Goal: Task Accomplishment & Management: Complete application form

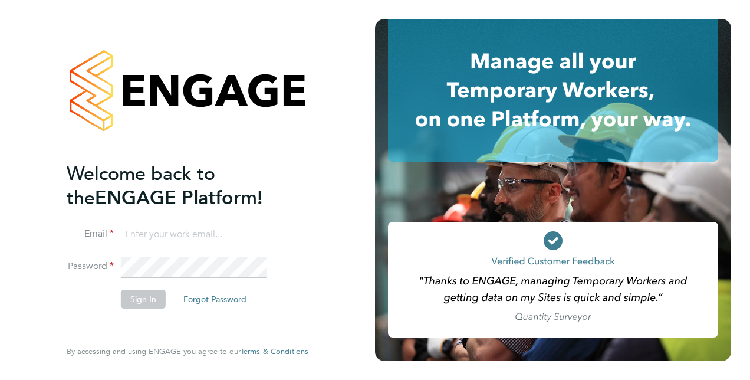
click at [144, 233] on input at bounding box center [194, 234] width 146 height 21
type input "[PERSON_NAME][EMAIL_ADDRESS][DOMAIN_NAME]"
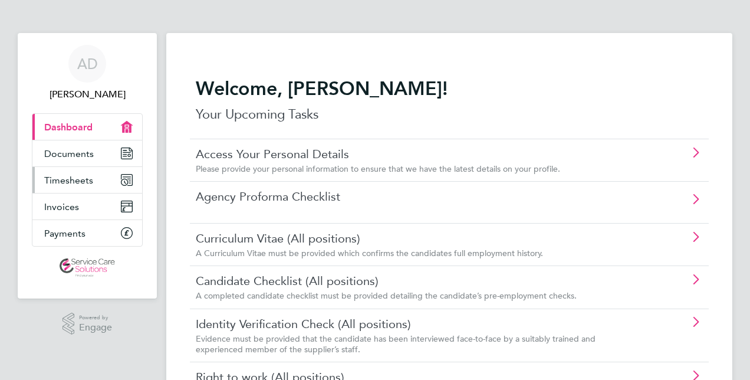
click at [71, 184] on span "Timesheets" at bounding box center [68, 180] width 49 height 11
click at [78, 184] on span "Timesheets" at bounding box center [68, 180] width 49 height 11
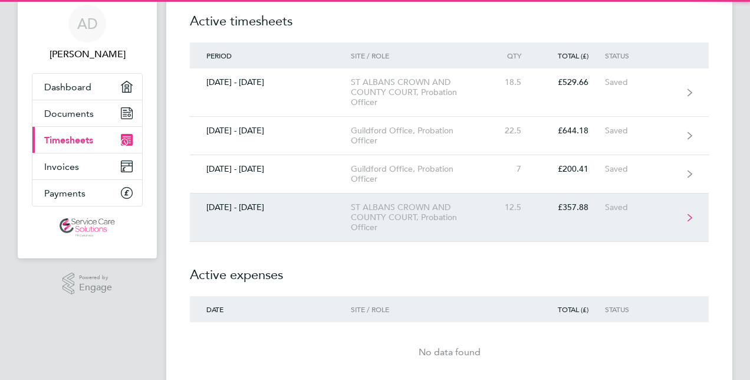
scroll to position [59, 0]
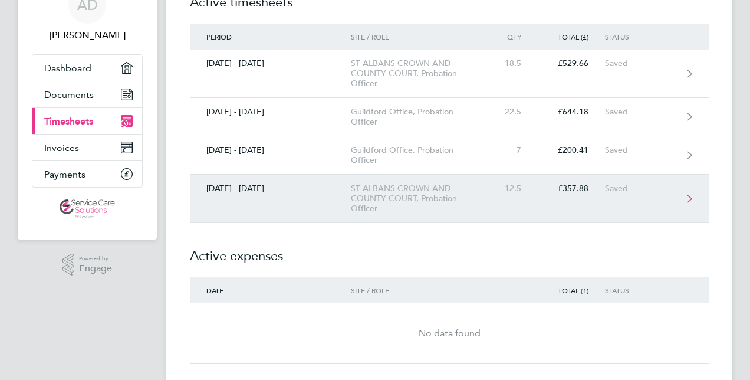
click at [306, 186] on div "29 Sept - 05 Oct 2025" at bounding box center [270, 188] width 161 height 10
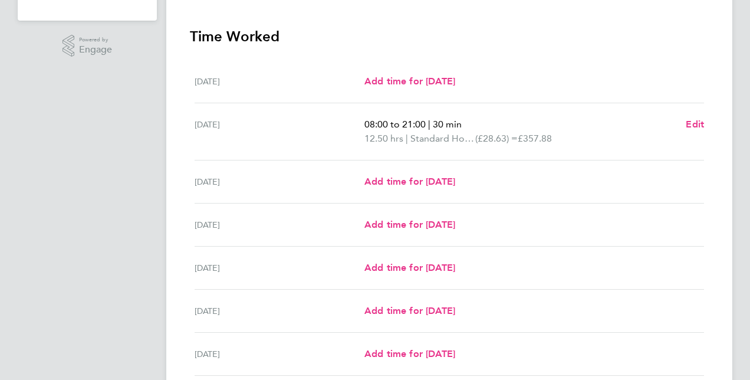
scroll to position [354, 0]
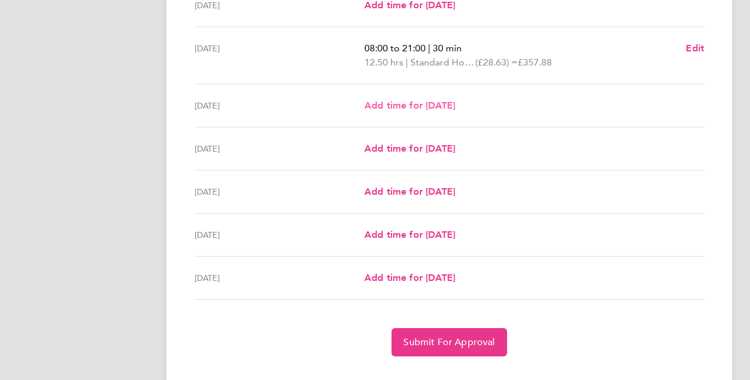
click at [389, 103] on span "Add time for Wed 01 Oct" at bounding box center [410, 105] width 91 height 11
select select "30"
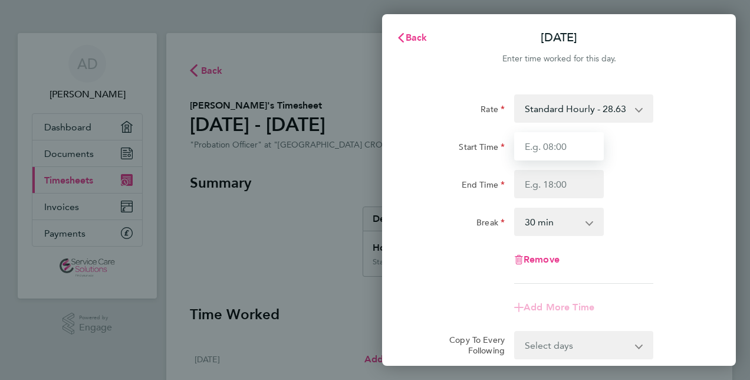
click at [575, 139] on input "Start Time" at bounding box center [559, 146] width 90 height 28
type input "07:30"
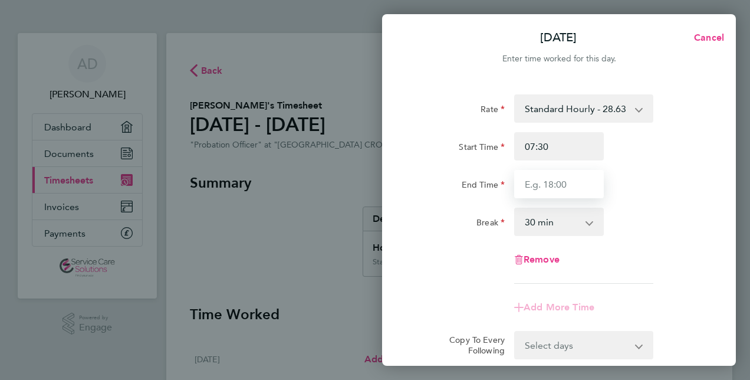
click at [564, 180] on input "End Time" at bounding box center [559, 184] width 90 height 28
type input "08:30"
click at [579, 226] on select "0 min 15 min 30 min 45 min 60 min 75 min 90 min" at bounding box center [552, 222] width 73 height 26
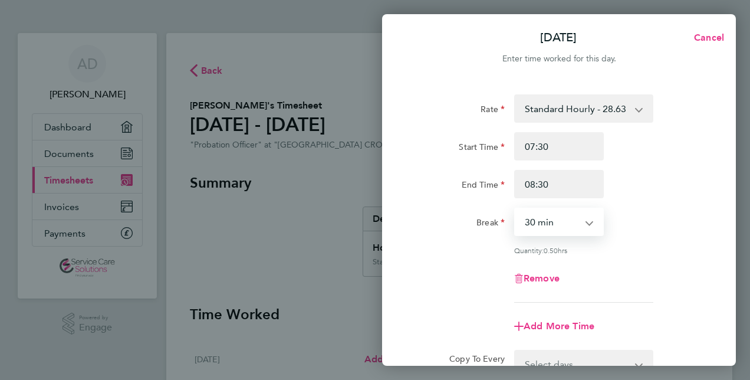
select select "0"
click at [516, 209] on select "0 min 15 min 30 min 45 min" at bounding box center [552, 222] width 73 height 26
click at [418, 236] on div "Rate Standard Hourly - 28.63 Standard Hourly - 23.70 Standard Hourly - 22.44 St…" at bounding box center [559, 198] width 288 height 208
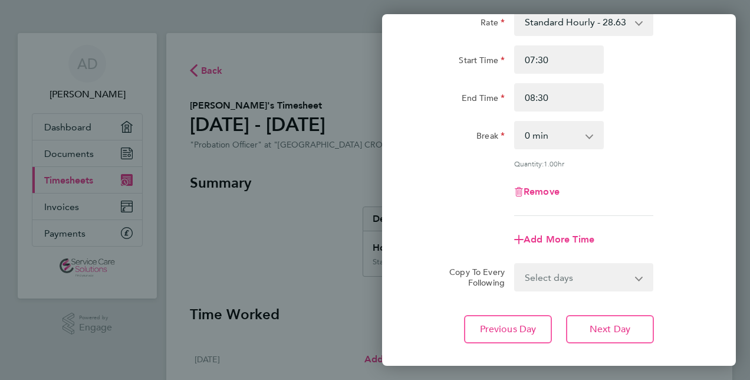
scroll to position [153, 0]
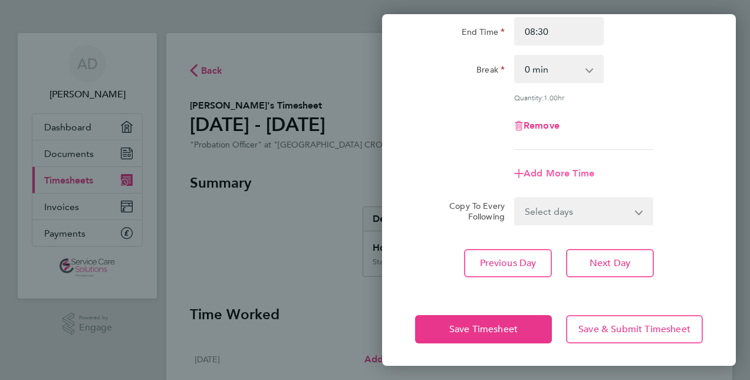
click at [557, 173] on span "Add More Time" at bounding box center [559, 173] width 71 height 11
select select "null"
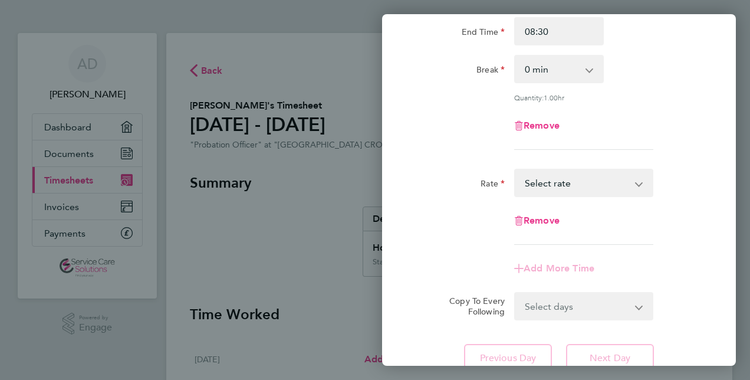
click at [557, 183] on select "Standard Hourly - 23.70 Standard Hourly - 28.63 Standard Hourly - 22.44 Select …" at bounding box center [577, 183] width 123 height 26
select select "30"
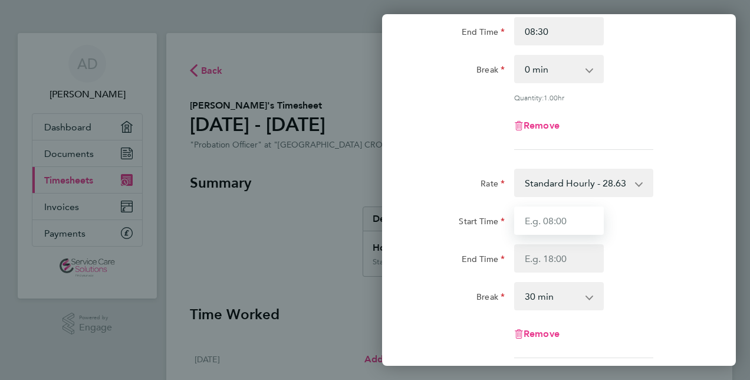
click at [532, 219] on input "Start Time" at bounding box center [559, 220] width 90 height 28
type input "16:00"
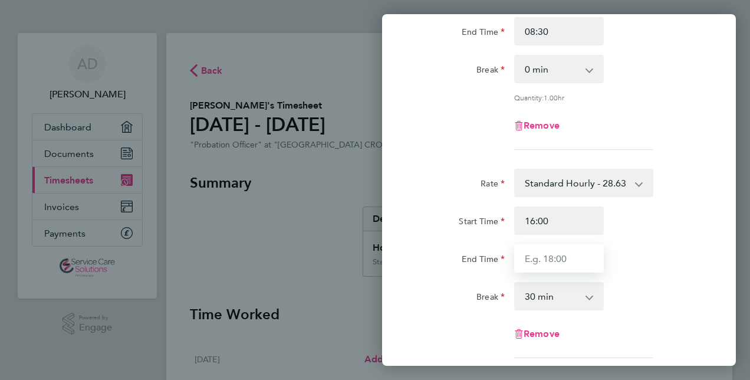
click at [542, 254] on input "End Time" at bounding box center [559, 258] width 90 height 28
type input "17:00"
click at [530, 300] on select "0 min 15 min 30 min 45 min 60 min 75 min 90 min" at bounding box center [552, 296] width 73 height 26
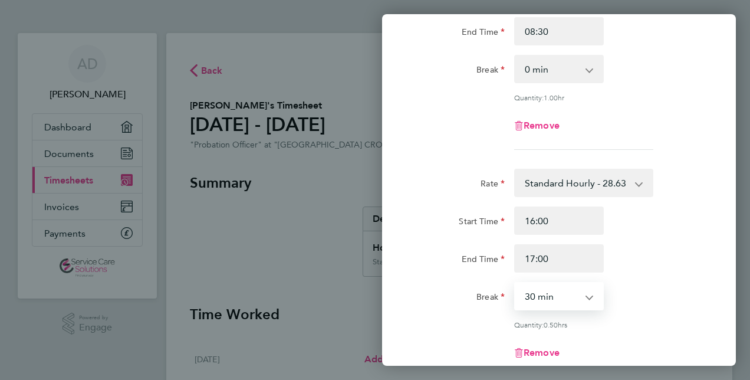
select select "0"
click at [516, 283] on select "0 min 15 min 30 min 45 min" at bounding box center [552, 296] width 73 height 26
click at [433, 278] on div "Rate Standard Hourly - 28.63 Standard Hourly - 23.70 Standard Hourly - 22.44 St…" at bounding box center [559, 273] width 288 height 208
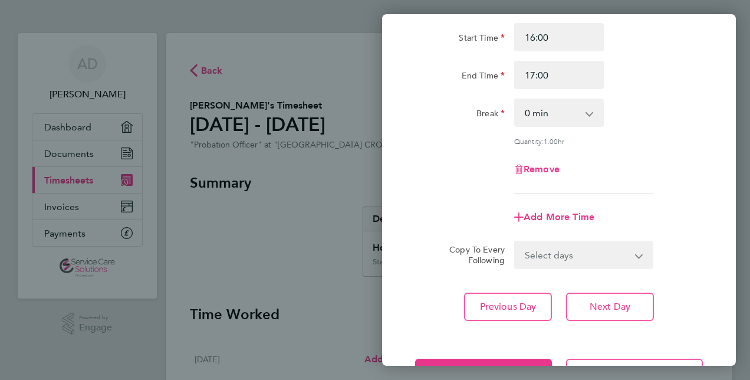
scroll to position [379, 0]
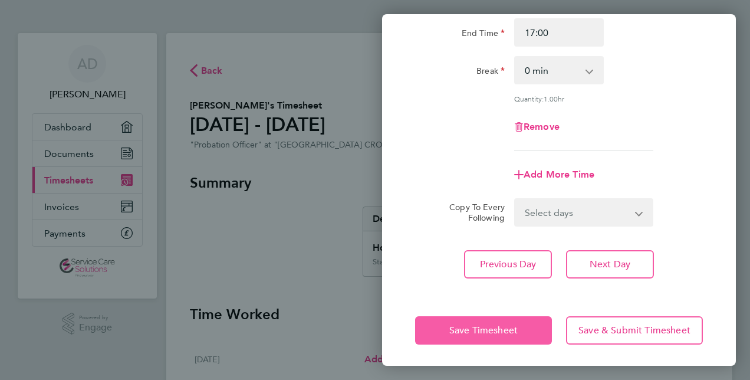
click at [430, 321] on button "Save Timesheet" at bounding box center [483, 330] width 137 height 28
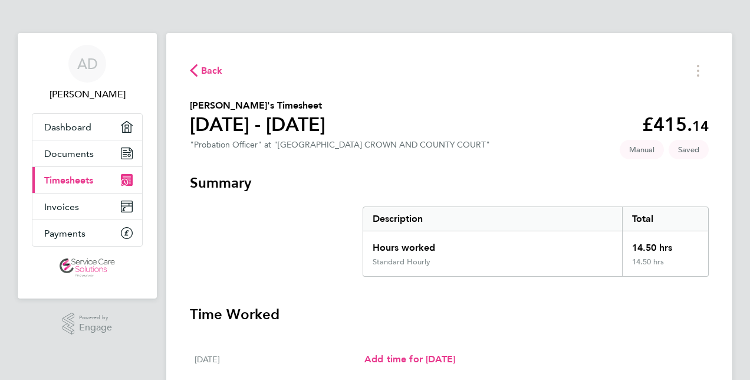
click at [218, 69] on span "Back" at bounding box center [212, 71] width 22 height 14
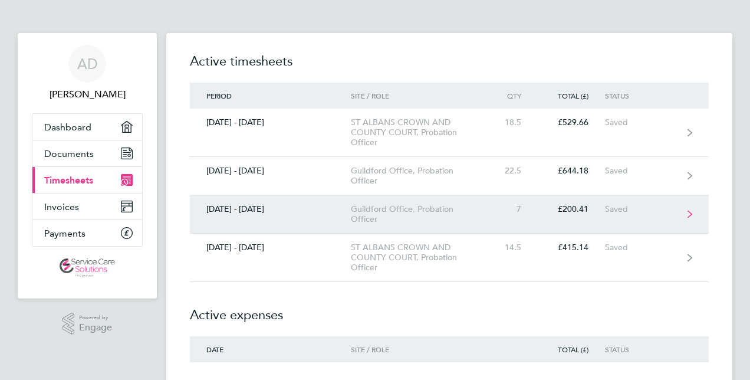
click at [429, 221] on div "Guildford Office, Probation Officer" at bounding box center [418, 214] width 135 height 20
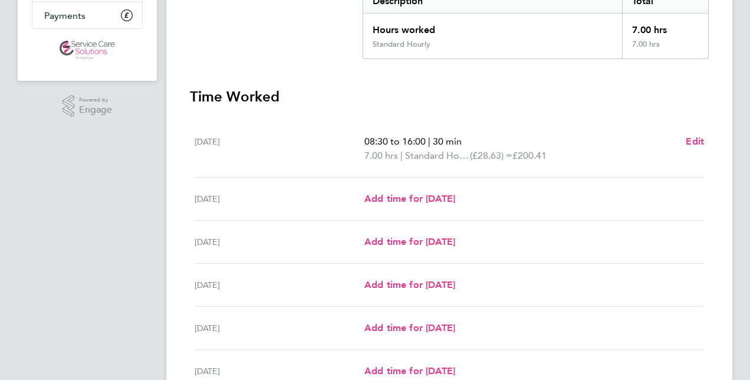
scroll to position [236, 0]
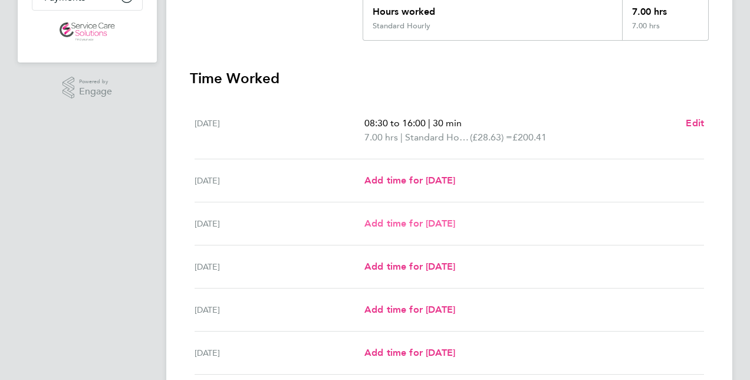
click at [419, 219] on span "Add time for Wed 01 Oct" at bounding box center [410, 223] width 91 height 11
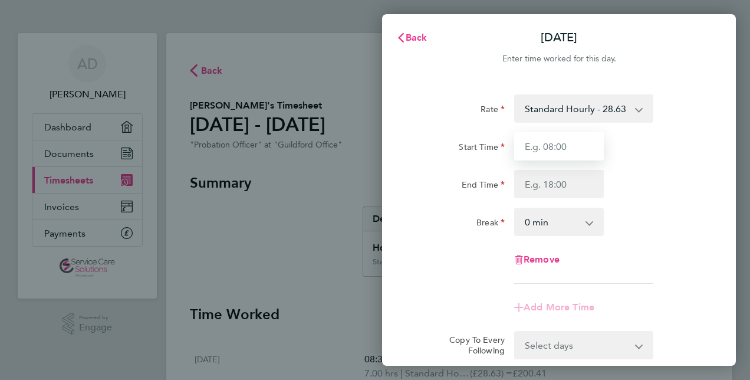
click at [532, 141] on input "Start Time" at bounding box center [559, 146] width 90 height 28
type input "08:30"
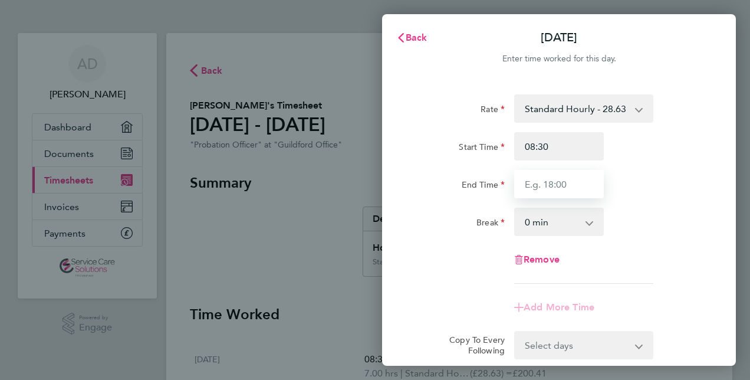
click at [549, 190] on input "End Time" at bounding box center [559, 184] width 90 height 28
type input "15:30"
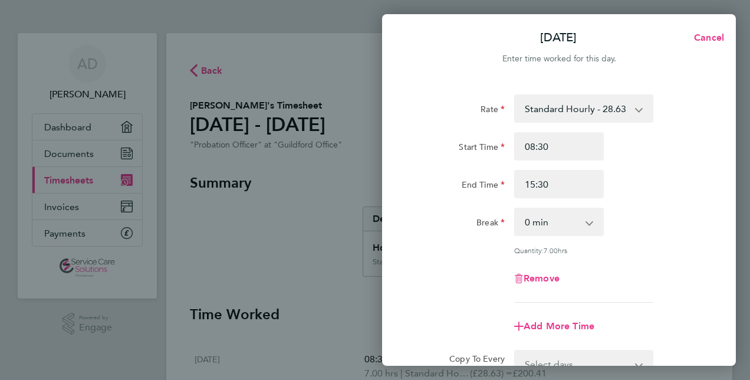
click at [446, 208] on div "Break" at bounding box center [460, 220] width 90 height 24
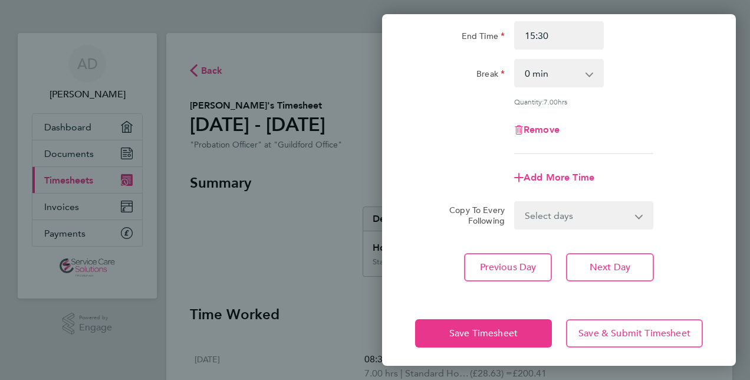
scroll to position [153, 0]
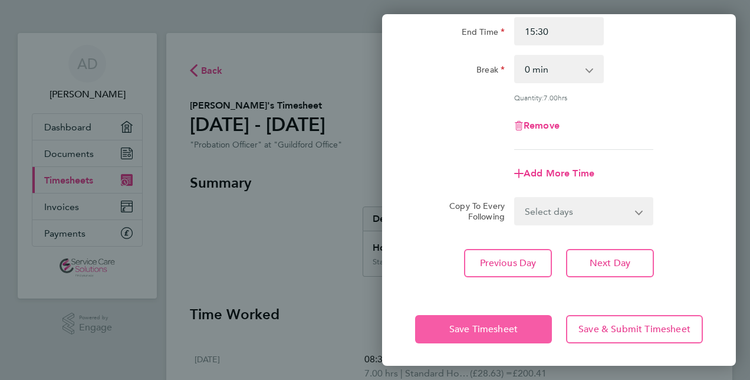
click at [449, 323] on span "Save Timesheet" at bounding box center [483, 329] width 68 height 12
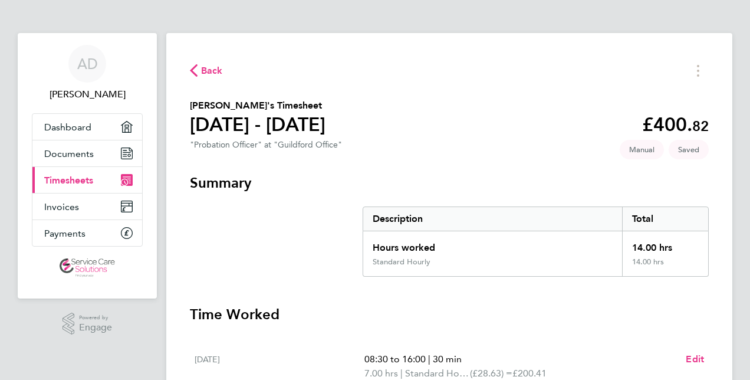
click at [203, 71] on span "Back" at bounding box center [212, 71] width 22 height 14
